Goal: Information Seeking & Learning: Learn about a topic

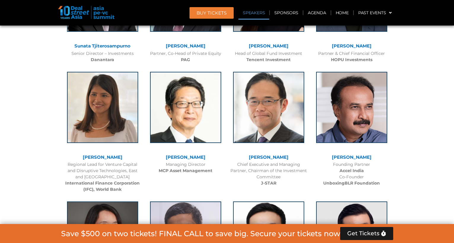
scroll to position [791, 0]
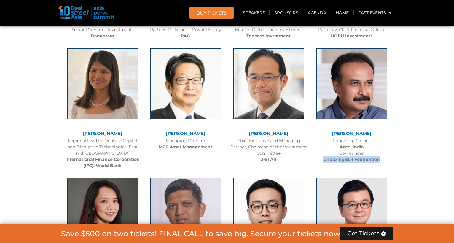
drag, startPoint x: 380, startPoint y: 160, endPoint x: 320, endPoint y: 159, distance: 59.6
click at [320, 159] on div "Founding Partner Accel India Co-Founder UnboxingBLR Foundation" at bounding box center [351, 150] width 77 height 25
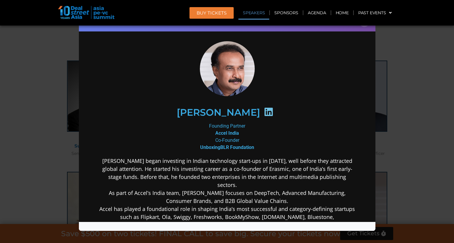
scroll to position [0, 0]
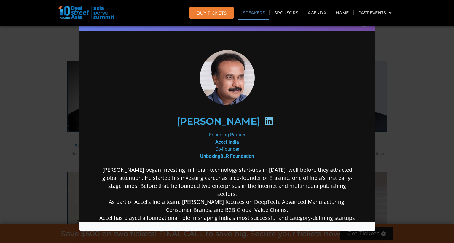
click at [365, 27] on div "Speaker Profile ×" at bounding box center [227, 21] width 297 height 19
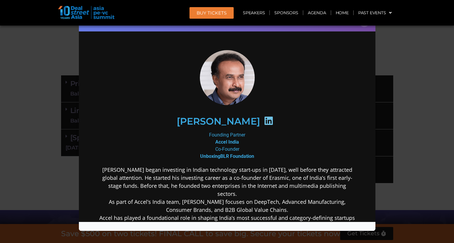
scroll to position [191, 0]
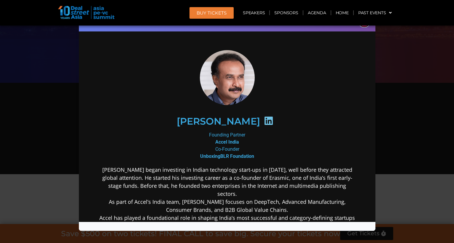
click at [364, 26] on button "×" at bounding box center [364, 22] width 10 height 10
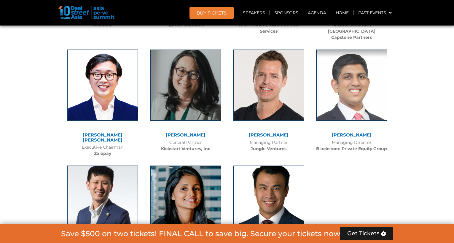
scroll to position [4128, 0]
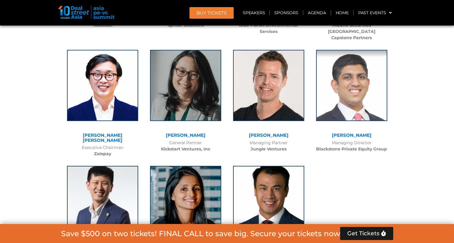
drag, startPoint x: 166, startPoint y: 195, endPoint x: 203, endPoint y: 214, distance: 42.0
click at [203, 214] on div "Visa Kannan Managing Partner Saison Capital" at bounding box center [185, 215] width 83 height 111
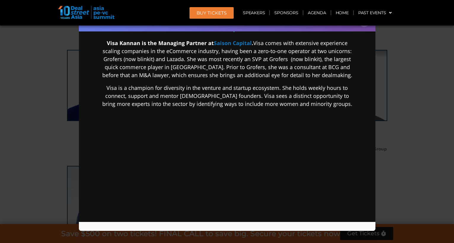
scroll to position [0, 0]
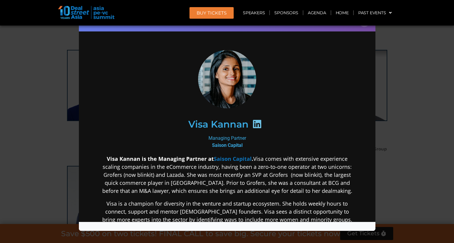
click at [364, 27] on div "Speaker Profile ×" at bounding box center [227, 21] width 297 height 19
click at [364, 26] on button "×" at bounding box center [364, 22] width 10 height 10
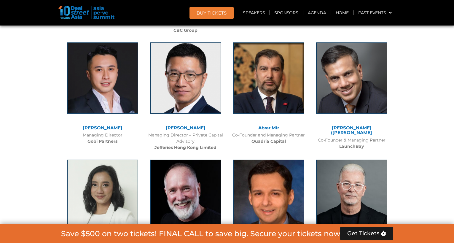
scroll to position [3732, 0]
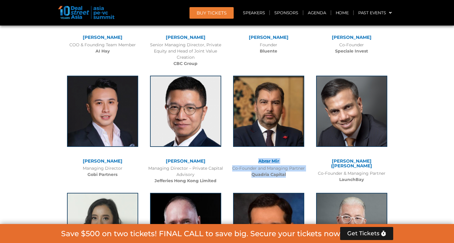
drag, startPoint x: 288, startPoint y: 137, endPoint x: 258, endPoint y: 123, distance: 32.8
click at [258, 123] on div "[PERSON_NAME] Co-Founder and Managing Partner Quadria Capital" at bounding box center [268, 125] width 83 height 111
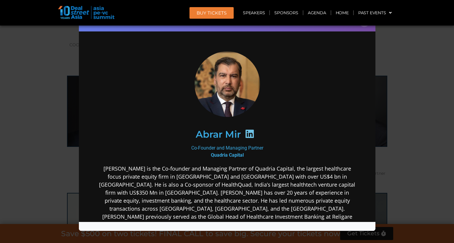
scroll to position [0, 0]
click at [365, 26] on button "×" at bounding box center [364, 22] width 10 height 10
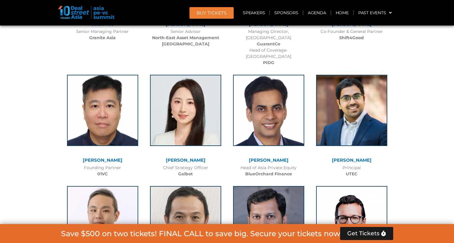
scroll to position [3382, 0]
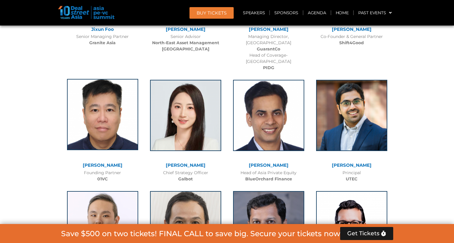
click at [104, 100] on img at bounding box center [102, 114] width 71 height 71
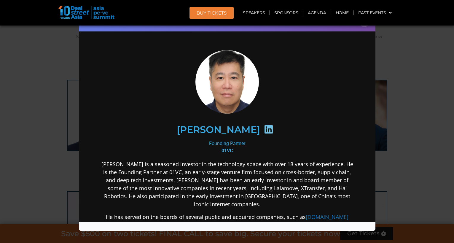
scroll to position [0, 0]
